Goal: Entertainment & Leisure: Consume media (video, audio)

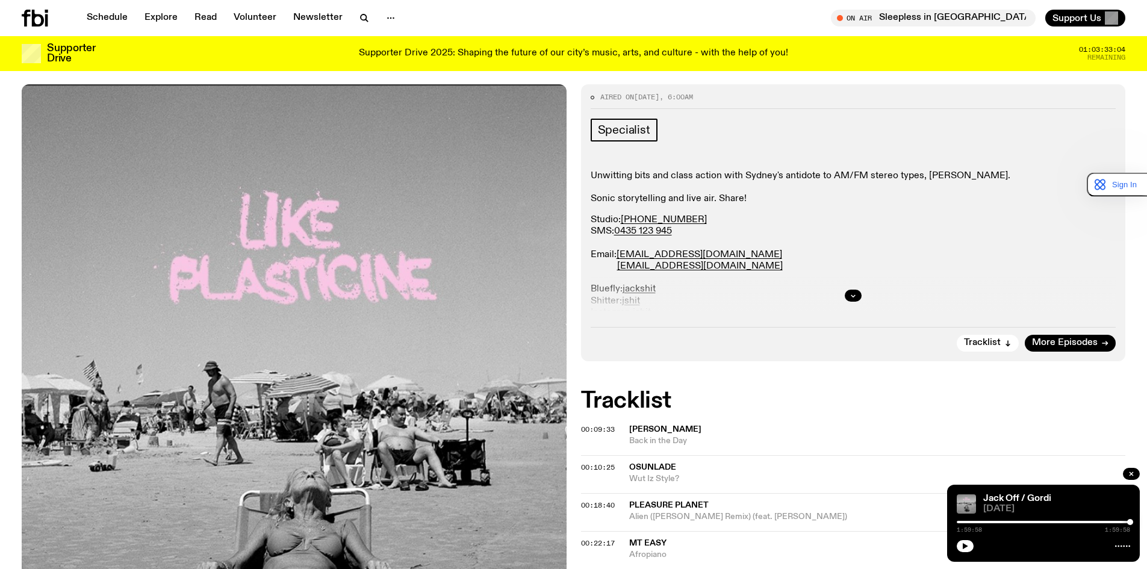
scroll to position [34, 0]
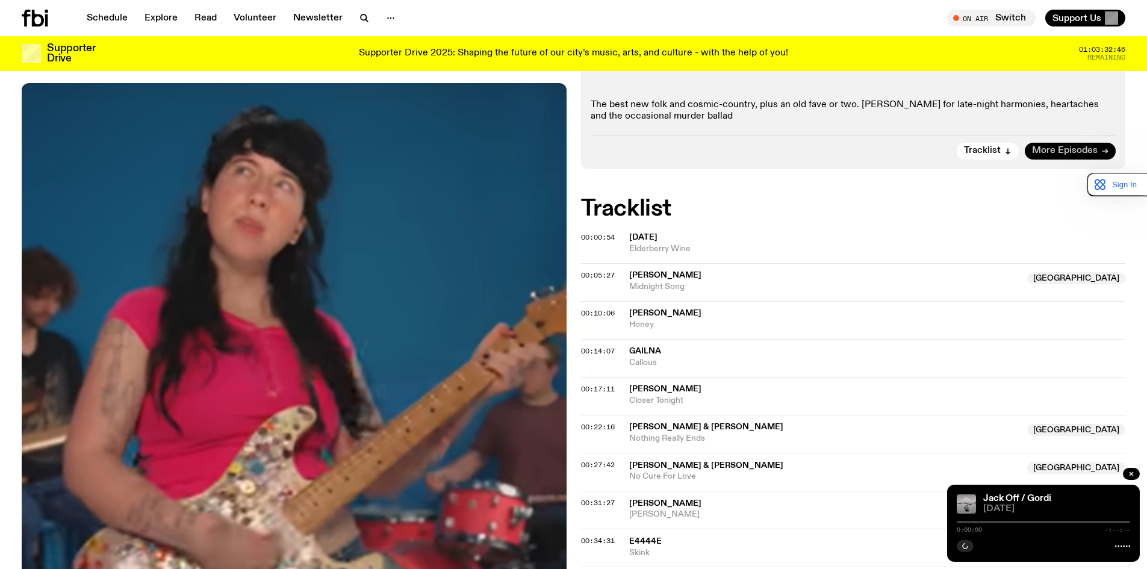
scroll to position [118, 0]
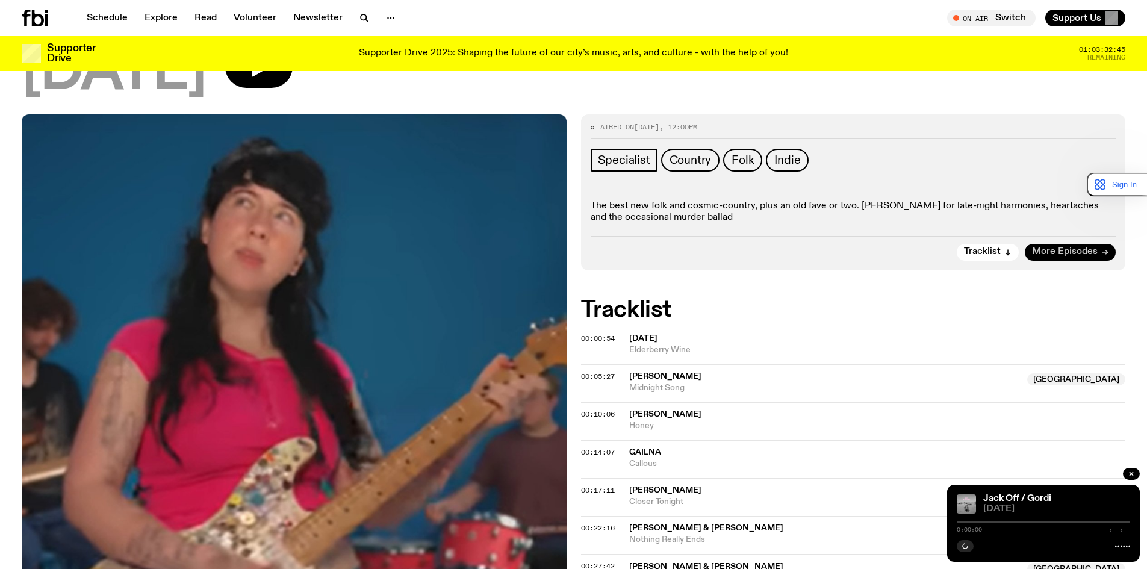
click at [1105, 252] on icon at bounding box center [1105, 252] width 7 height 7
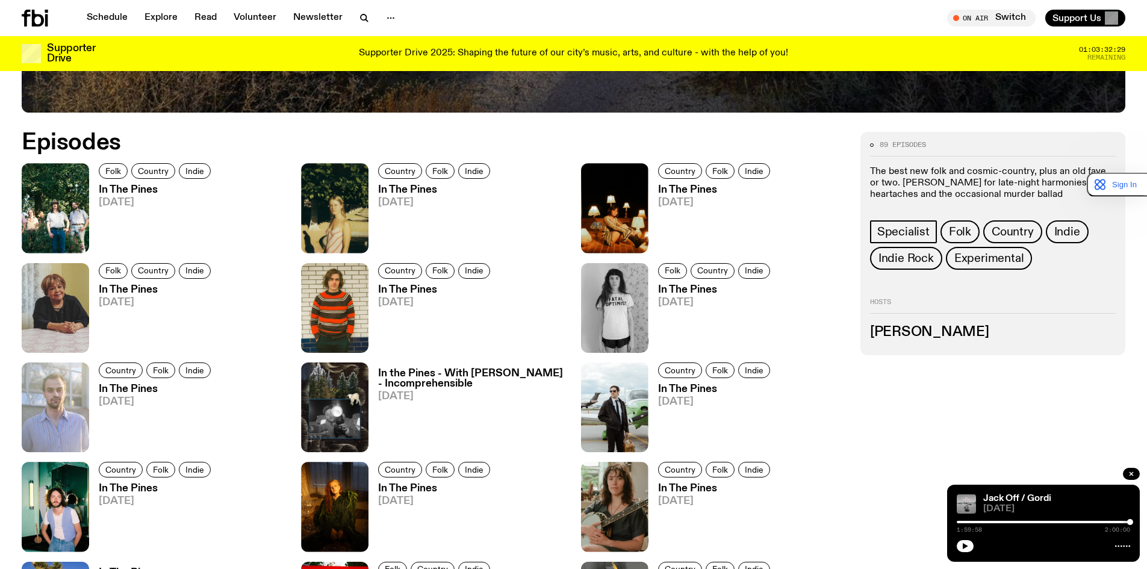
scroll to position [658, 0]
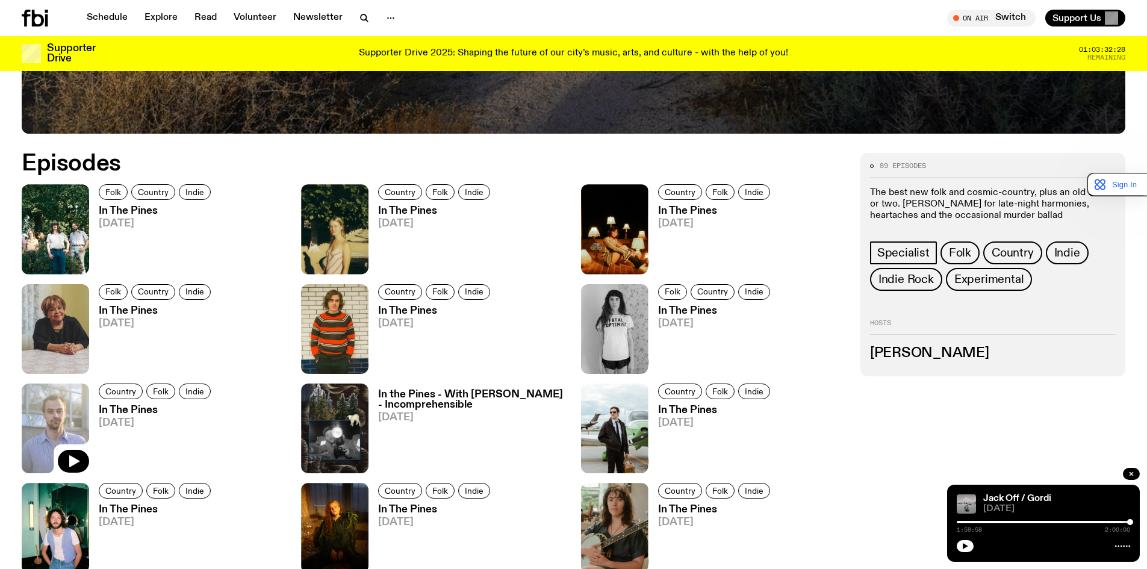
click at [69, 402] on img at bounding box center [55, 429] width 67 height 90
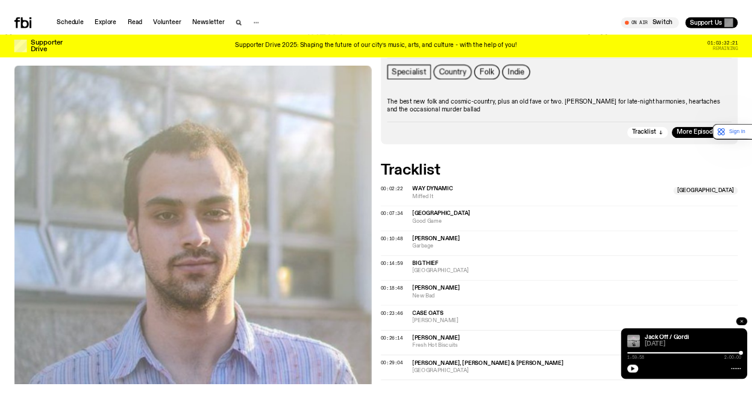
scroll to position [175, 0]
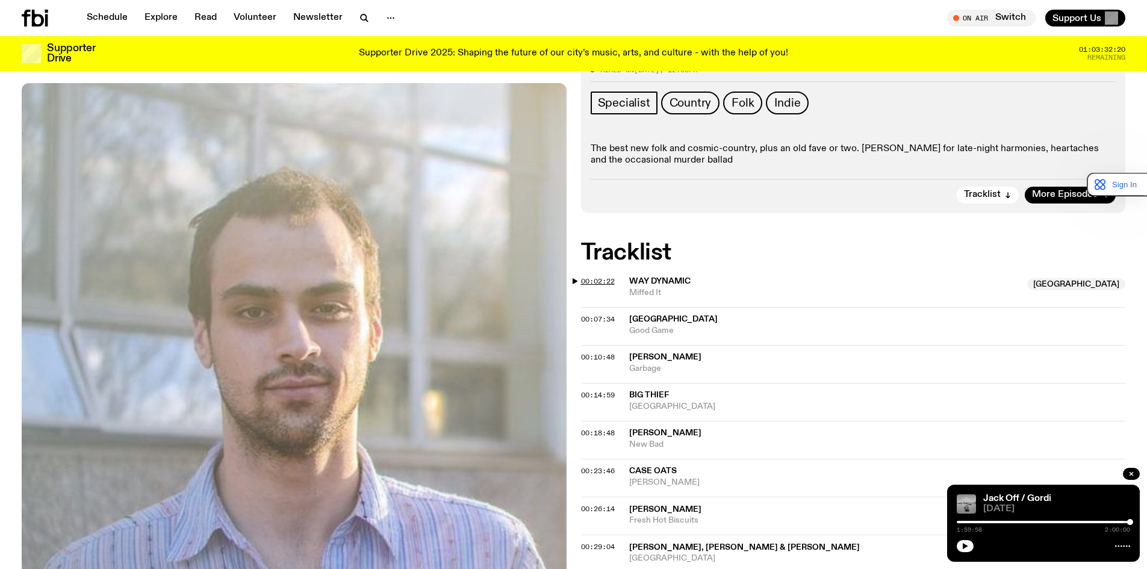
click at [602, 280] on span "00:02:22" at bounding box center [598, 281] width 34 height 10
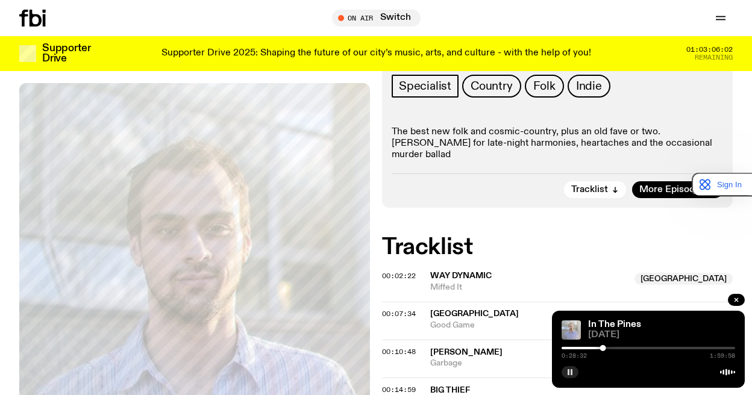
click at [566, 375] on icon "button" at bounding box center [569, 372] width 7 height 7
